Goal: Task Accomplishment & Management: Manage account settings

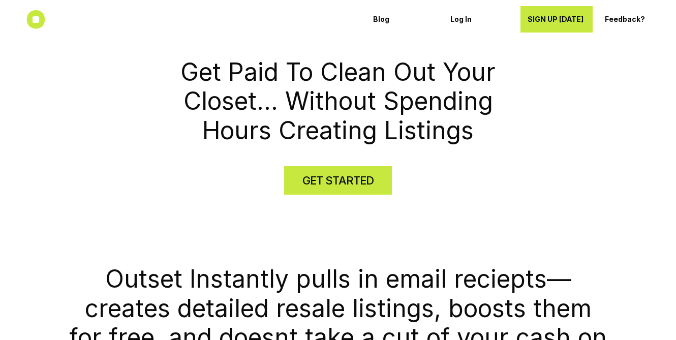
scroll to position [217, 0]
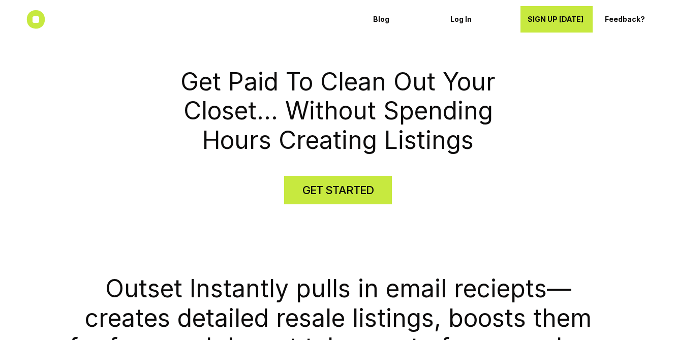
click at [349, 193] on h4 "GET STARTED" at bounding box center [337, 191] width 71 height 16
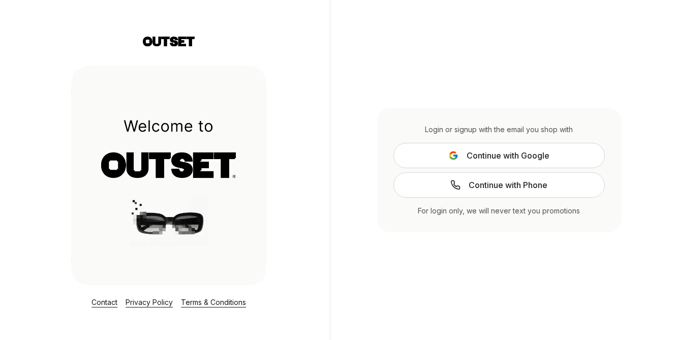
click at [495, 154] on span "Continue with Google" at bounding box center [508, 155] width 83 height 12
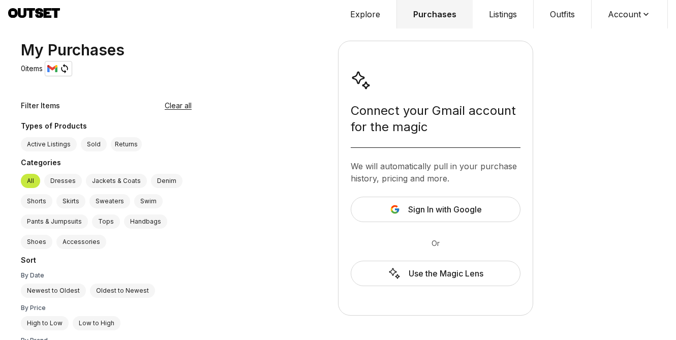
click at [429, 206] on span "Sign In with Google" at bounding box center [445, 209] width 74 height 12
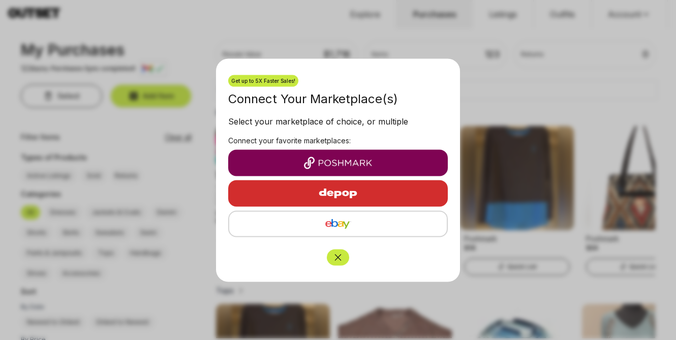
click at [354, 165] on img "button" at bounding box center [337, 163] width 203 height 12
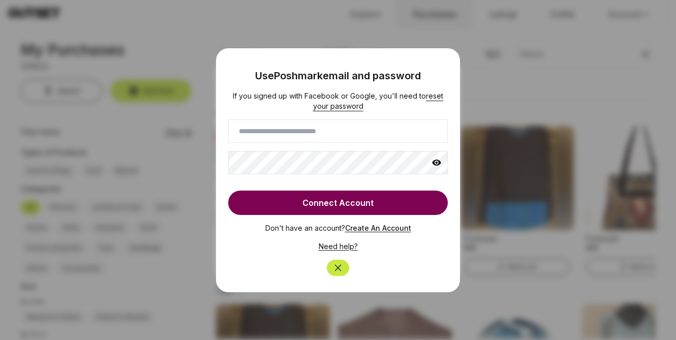
click at [381, 127] on input at bounding box center [338, 130] width 220 height 23
type input "**********"
click at [397, 202] on button "Connect Account" at bounding box center [338, 203] width 220 height 24
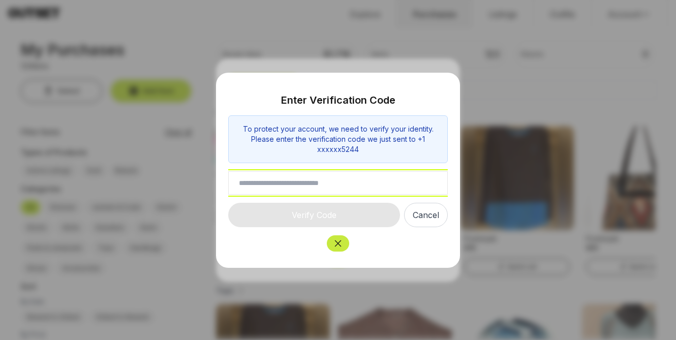
click at [370, 184] on input "text" at bounding box center [338, 182] width 220 height 23
click at [352, 186] on input "text" at bounding box center [338, 182] width 220 height 23
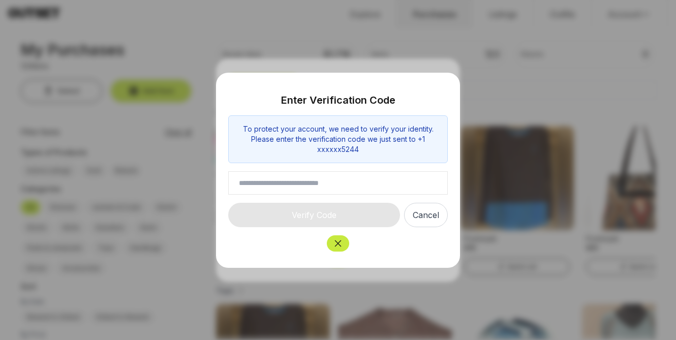
click at [341, 239] on icon "Close" at bounding box center [338, 243] width 10 height 10
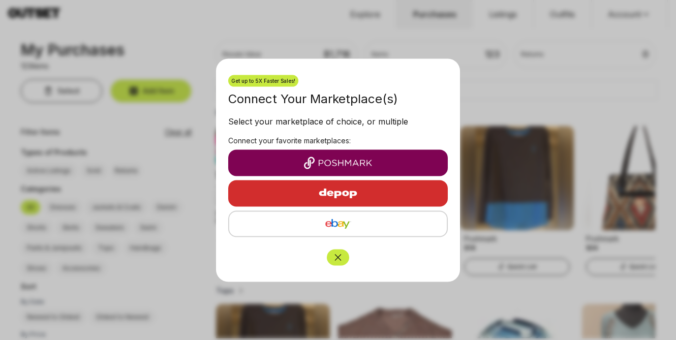
click at [364, 227] on img "button" at bounding box center [337, 224] width 201 height 12
